Goal: Task Accomplishment & Management: Manage account settings

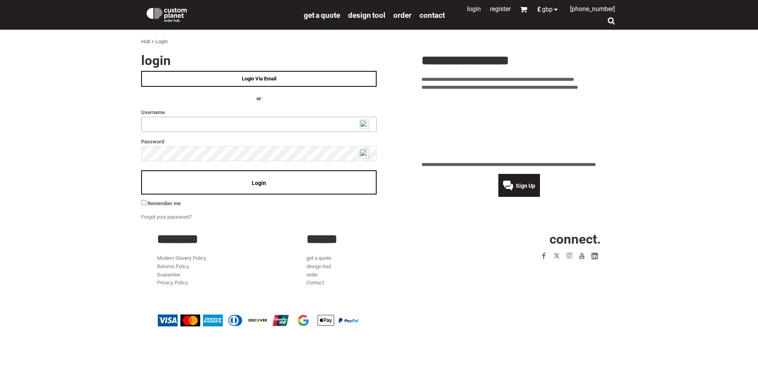
click at [160, 120] on input "text" at bounding box center [259, 124] width 236 height 15
click at [364, 123] on img at bounding box center [365, 125] width 10 height 10
click at [284, 79] on link "Login Via Email" at bounding box center [259, 79] width 236 height 16
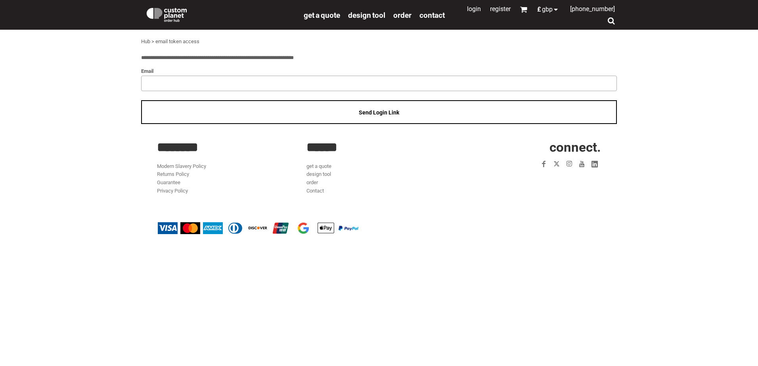
drag, startPoint x: 177, startPoint y: 79, endPoint x: 173, endPoint y: 82, distance: 5.0
click at [175, 81] on input "email" at bounding box center [379, 83] width 476 height 15
type input "**********"
click at [391, 116] on div "Send Login Link" at bounding box center [379, 112] width 476 height 24
